Goal: Transaction & Acquisition: Download file/media

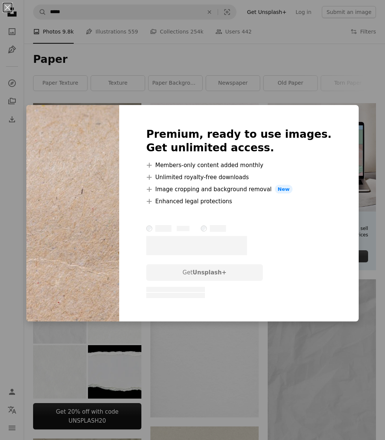
scroll to position [707, 0]
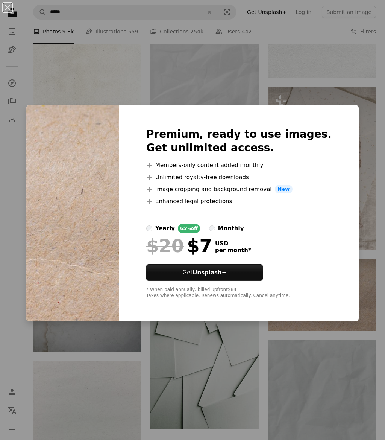
click at [365, 119] on div "An X shape Premium, ready to use images. Get unlimited access. A plus sign Memb…" at bounding box center [192, 220] width 385 height 440
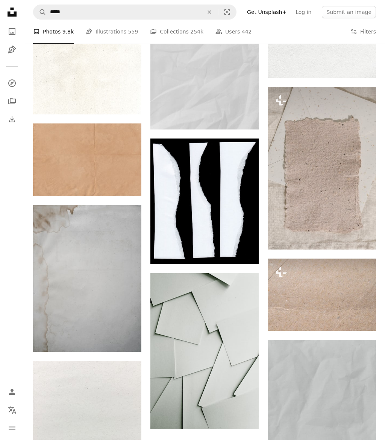
click at [128, 333] on icon "Arrow pointing down" at bounding box center [126, 337] width 6 height 9
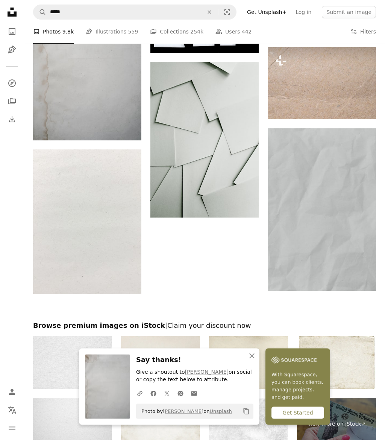
scroll to position [918, 0]
click at [126, 275] on icon "Arrow pointing down" at bounding box center [126, 279] width 6 height 9
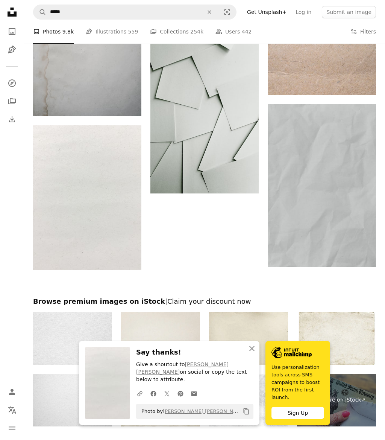
click at [321, 336] on img at bounding box center [336, 338] width 79 height 53
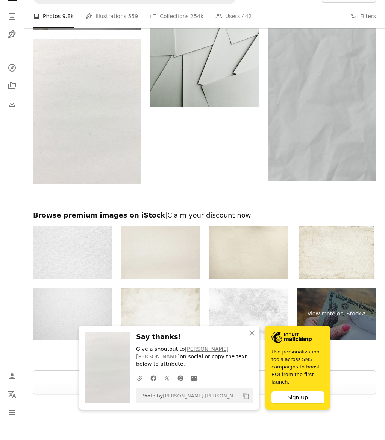
scroll to position [1013, 0]
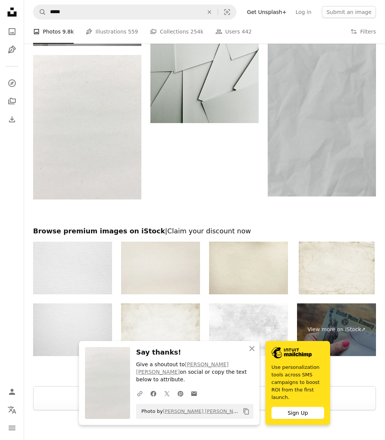
click at [231, 390] on button "Load more" at bounding box center [204, 398] width 343 height 24
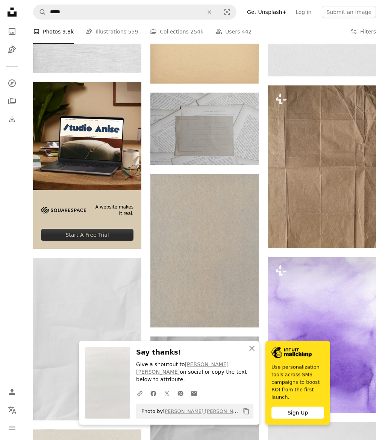
scroll to position [1335, 0]
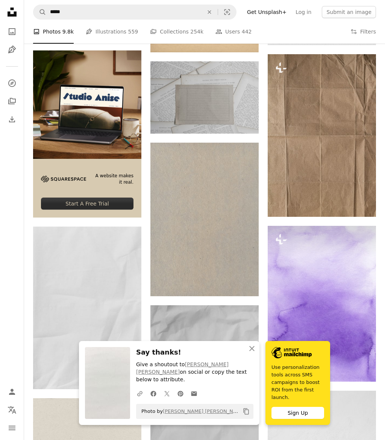
click at [242, 284] on icon "Arrow pointing down" at bounding box center [244, 282] width 6 height 9
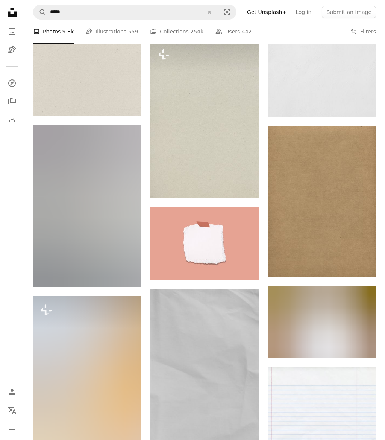
scroll to position [1790, 0]
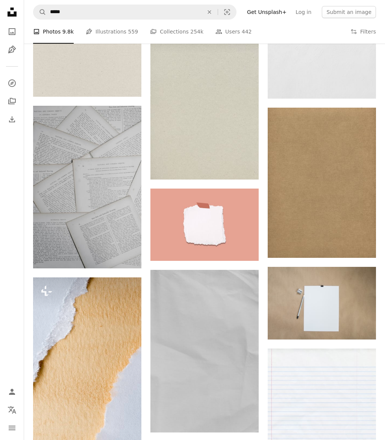
click at [364, 248] on icon "Arrow pointing down" at bounding box center [361, 243] width 6 height 9
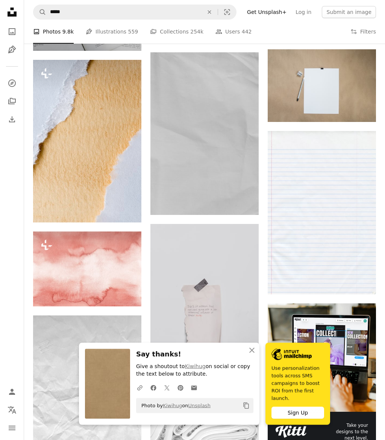
scroll to position [2008, 0]
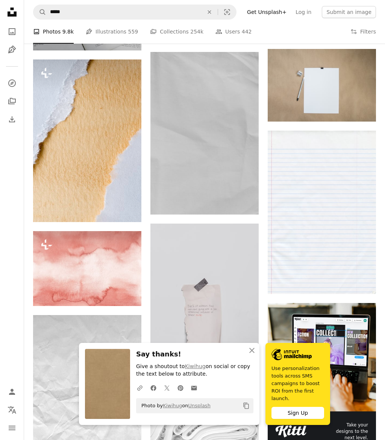
click at [356, 283] on link "Arrow pointing down" at bounding box center [361, 280] width 15 height 12
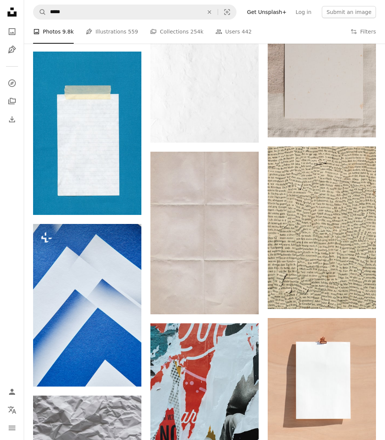
scroll to position [2593, 0]
click at [362, 298] on icon "Download" at bounding box center [361, 294] width 5 height 5
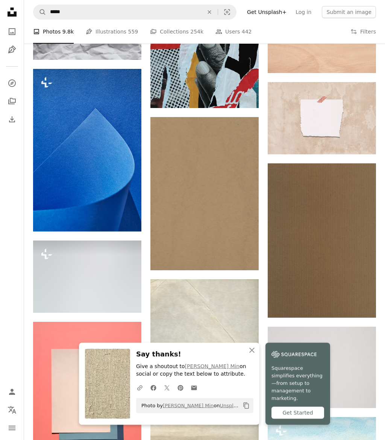
scroll to position [3001, 0]
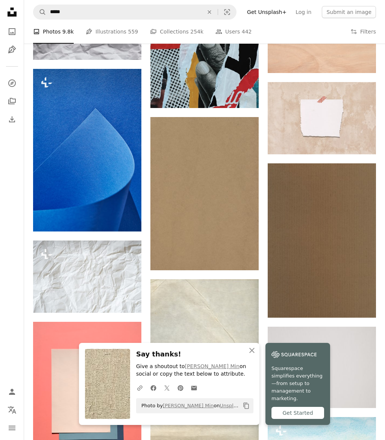
click at [363, 308] on icon "Arrow pointing down" at bounding box center [361, 303] width 6 height 9
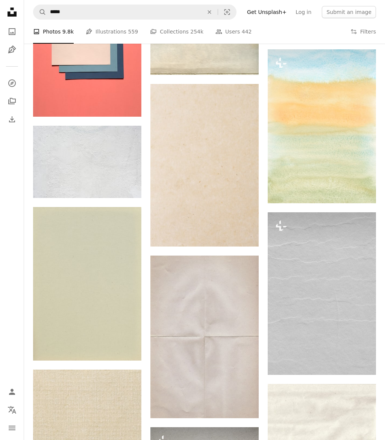
scroll to position [3376, 0]
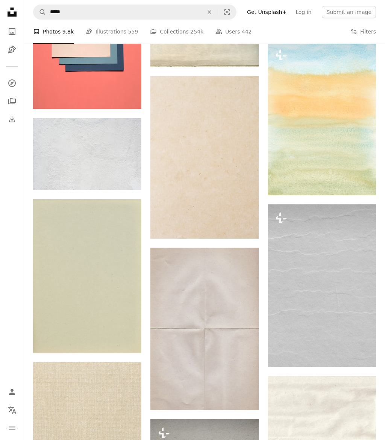
click at [244, 226] on icon "Arrow pointing down" at bounding box center [244, 224] width 6 height 9
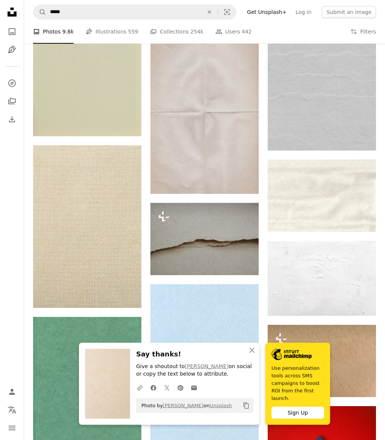
scroll to position [3593, 0]
click at [130, 289] on link "Arrow pointing down" at bounding box center [126, 294] width 15 height 12
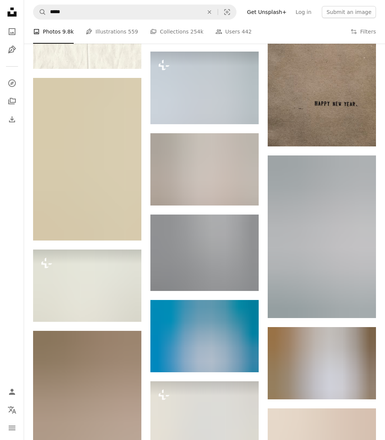
scroll to position [4895, 0]
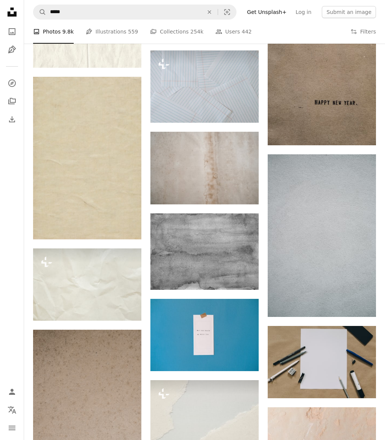
click at [246, 275] on icon "Arrow pointing down" at bounding box center [244, 275] width 6 height 9
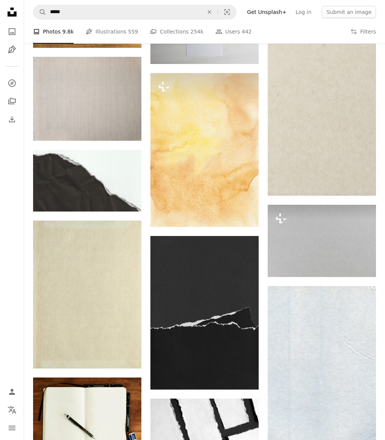
scroll to position [6195, 0]
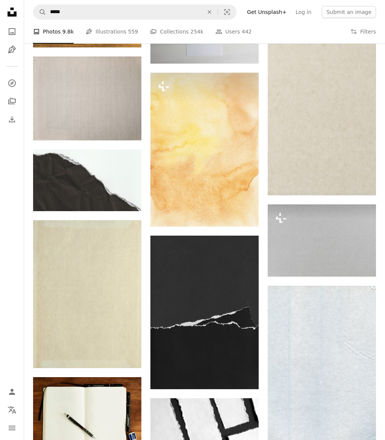
click at [128, 356] on img at bounding box center [87, 294] width 108 height 148
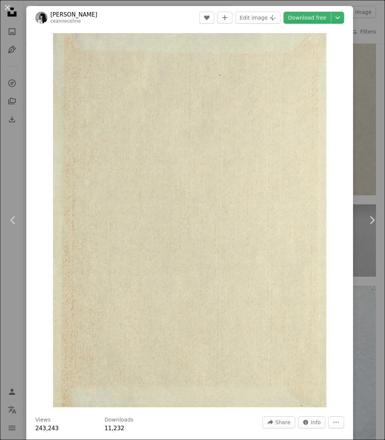
click at [377, 63] on div "An X shape Chevron left Chevron right [PERSON_NAME] ceanneceline A heart A plus…" at bounding box center [192, 220] width 385 height 440
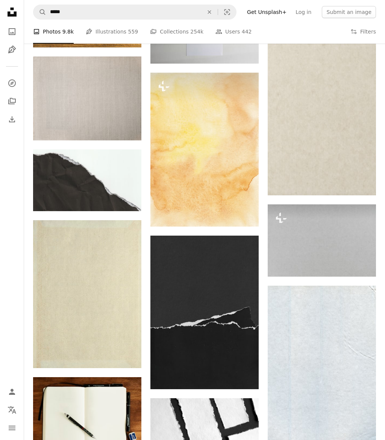
click at [130, 349] on link "Arrow pointing down" at bounding box center [126, 354] width 15 height 12
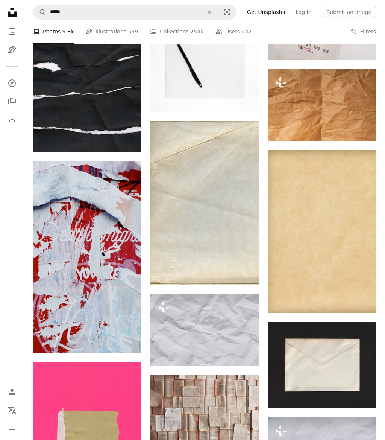
scroll to position [7163, 0]
click at [362, 303] on icon "Arrow pointing down" at bounding box center [361, 298] width 6 height 9
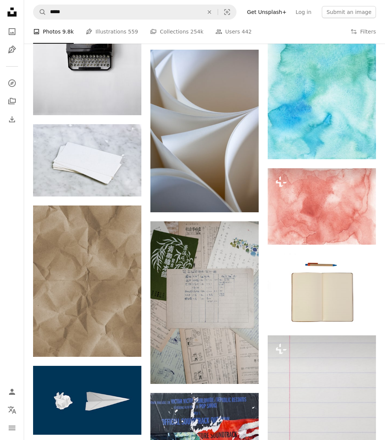
scroll to position [8076, 0]
click at [126, 340] on icon "Download" at bounding box center [126, 342] width 5 height 5
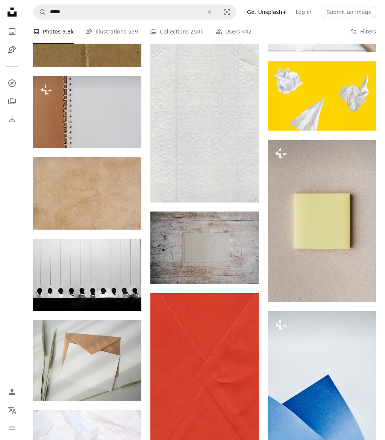
scroll to position [9767, 0]
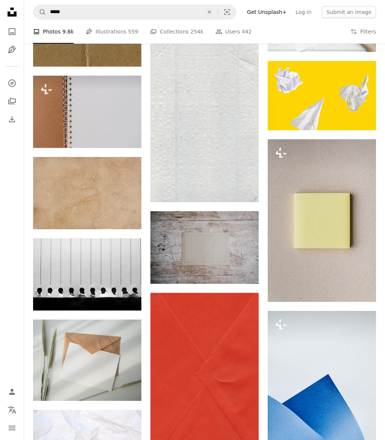
click at [132, 210] on link "Arrow pointing down" at bounding box center [126, 216] width 15 height 12
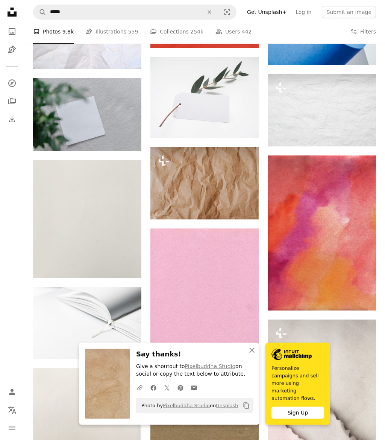
scroll to position [10175, 0]
click at [361, 301] on icon "Arrow pointing down" at bounding box center [361, 296] width 6 height 9
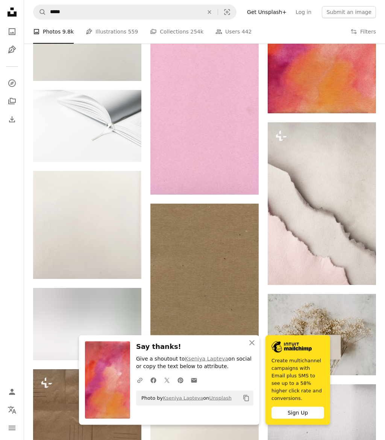
scroll to position [10372, 0]
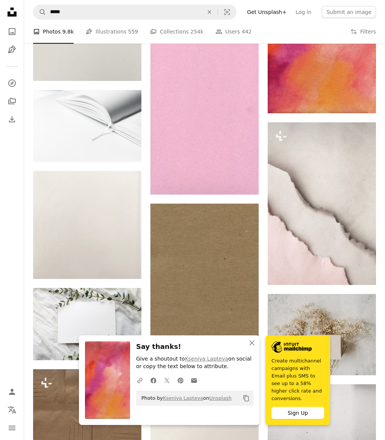
click at [246, 350] on icon "Arrow pointing down" at bounding box center [244, 352] width 6 height 9
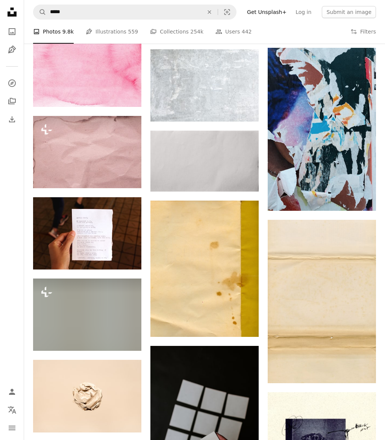
scroll to position [14420, 0]
